Goal: Check status: Check status

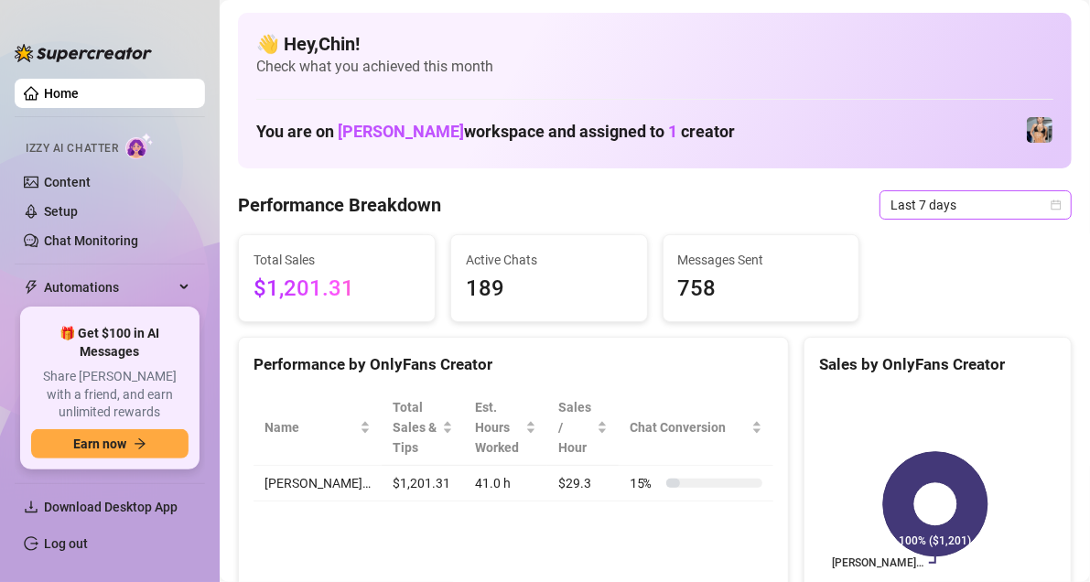
click at [1055, 196] on div "Last 7 days" at bounding box center [976, 204] width 192 height 29
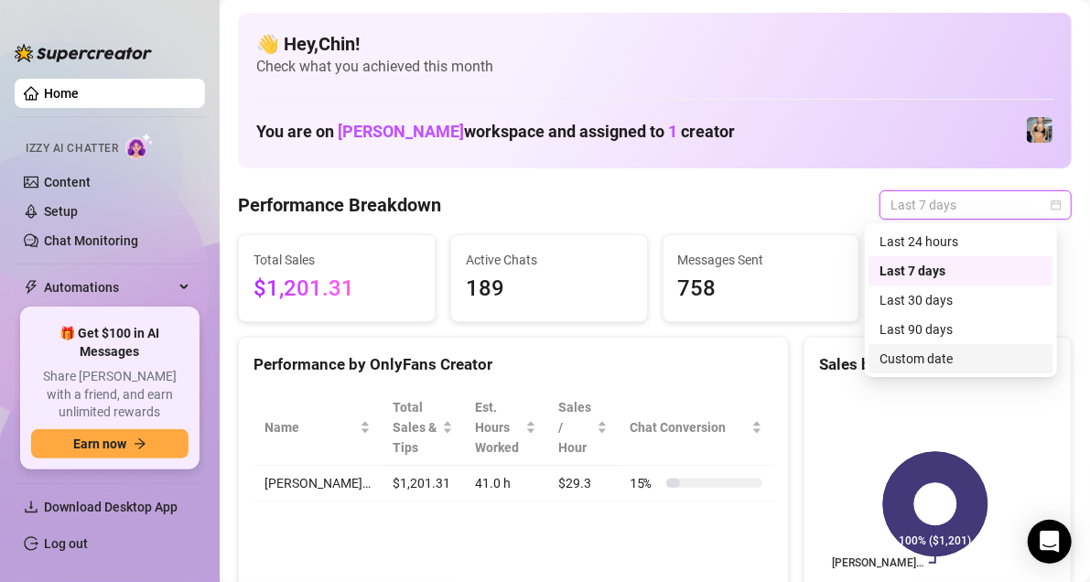
click at [893, 361] on div "Custom date" at bounding box center [961, 359] width 163 height 20
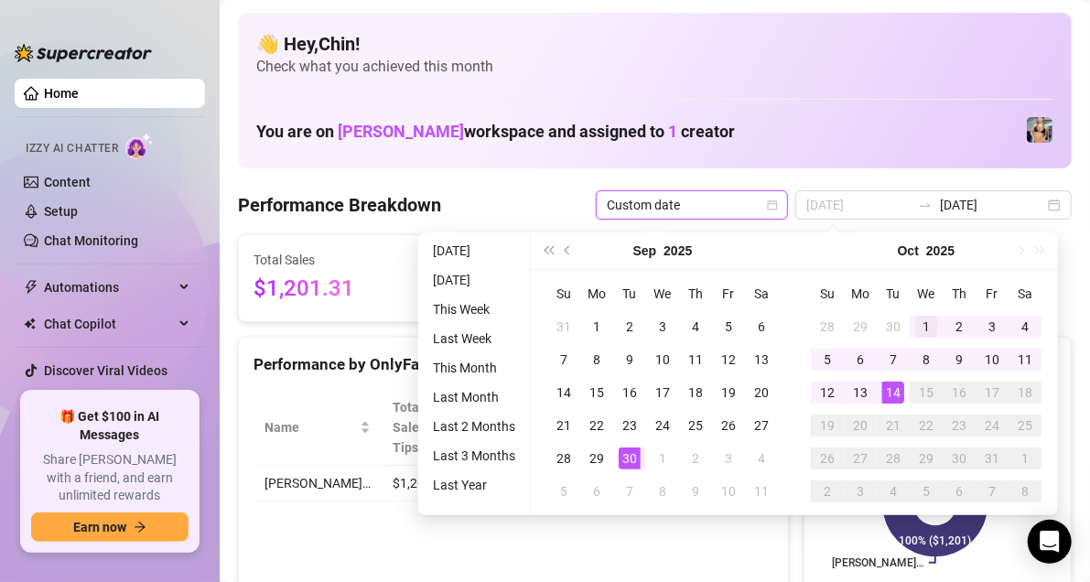
type input "[DATE]"
click at [922, 323] on div "1" at bounding box center [926, 327] width 22 height 22
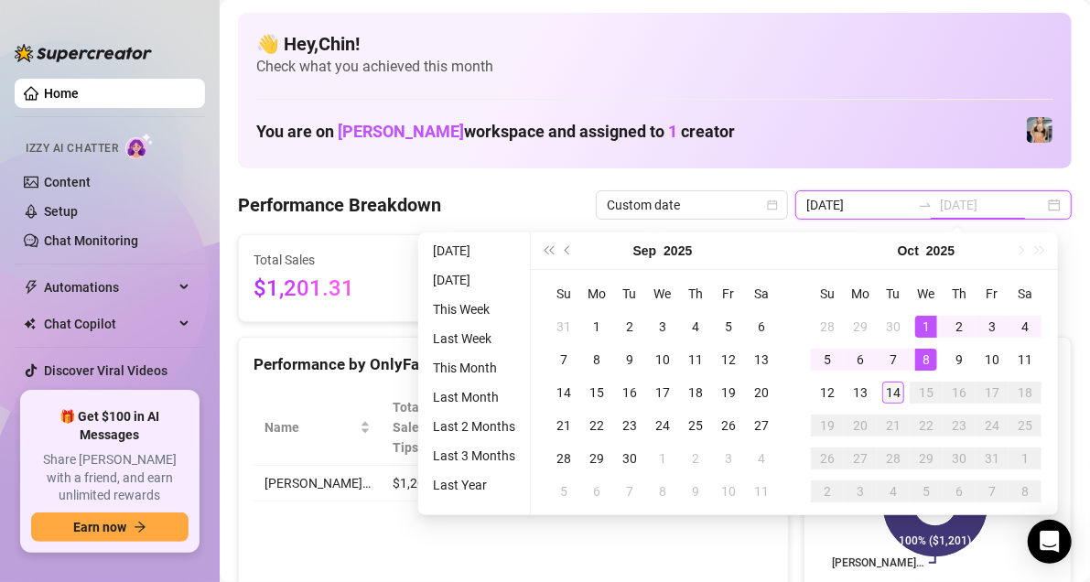
type input "[DATE]"
click at [896, 383] on div "14" at bounding box center [893, 393] width 22 height 22
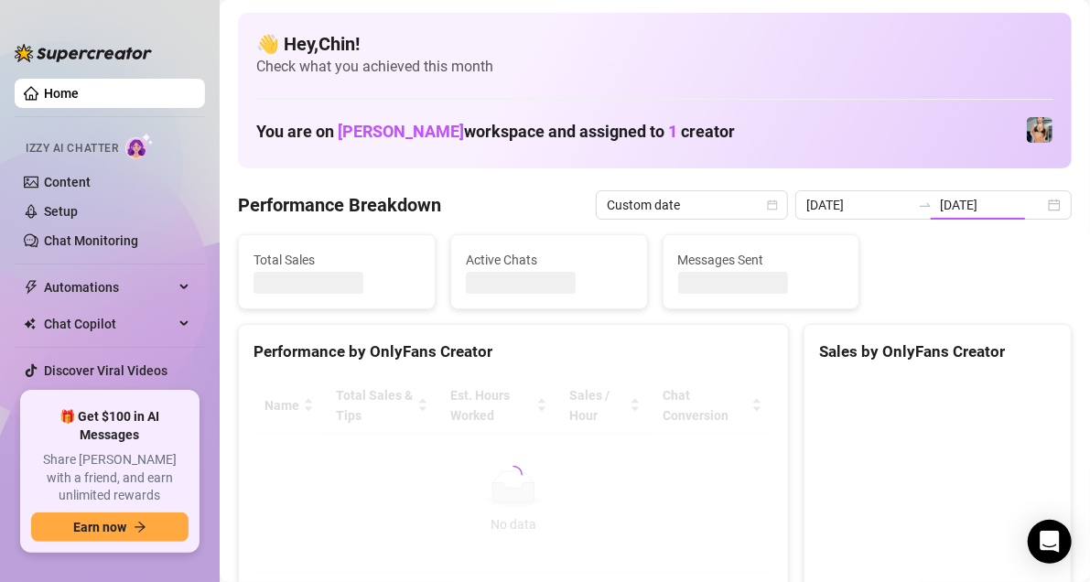
type input "[DATE]"
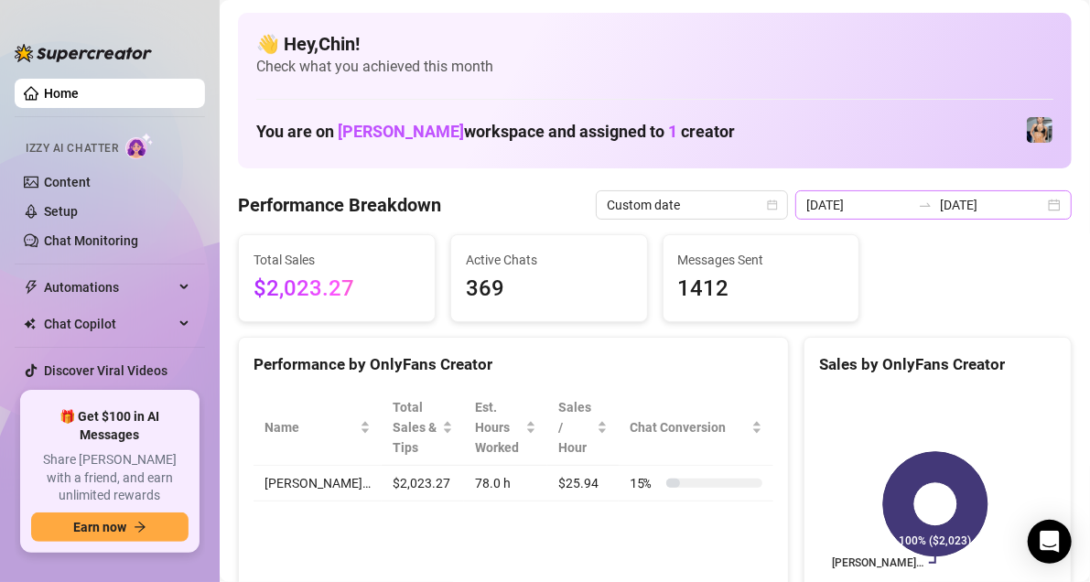
click at [1043, 205] on div "[DATE] [DATE]" at bounding box center [934, 204] width 276 height 29
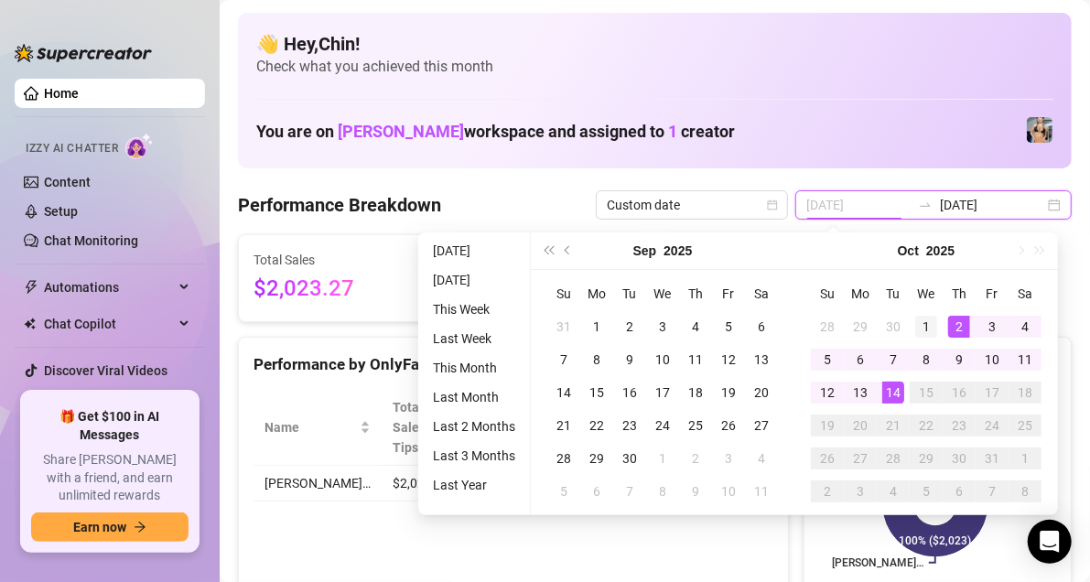
type input "[DATE]"
click at [929, 316] on div "1" at bounding box center [926, 327] width 22 height 22
type input "[DATE]"
click at [893, 384] on div "14" at bounding box center [893, 393] width 22 height 22
